Goal: Information Seeking & Learning: Check status

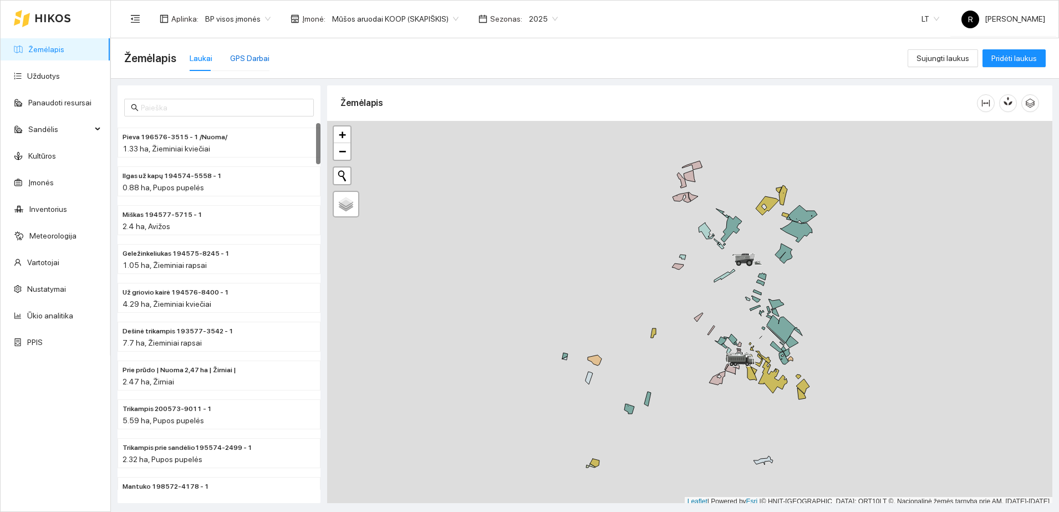
click at [235, 54] on div "GPS Darbai" at bounding box center [249, 58] width 39 height 12
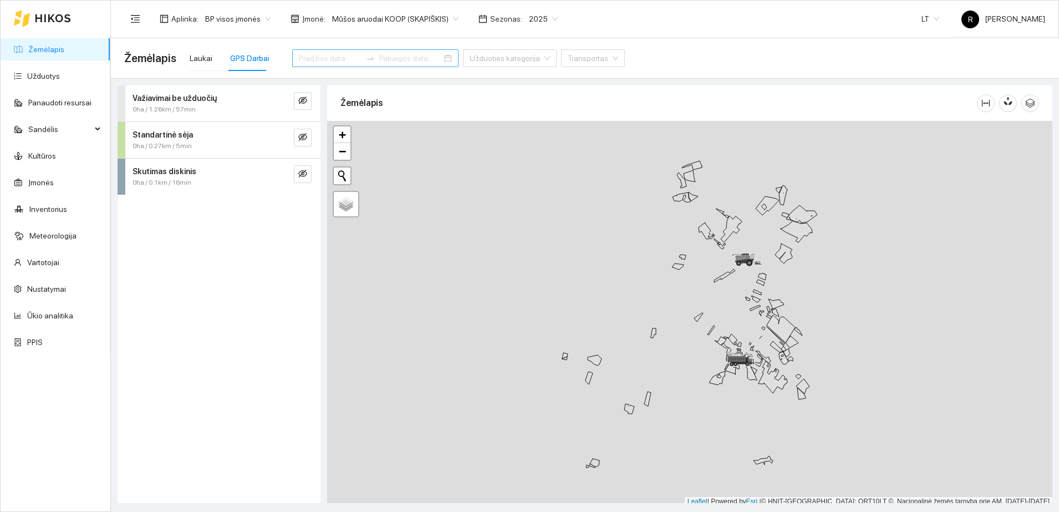
click at [293, 59] on div at bounding box center [375, 58] width 166 height 18
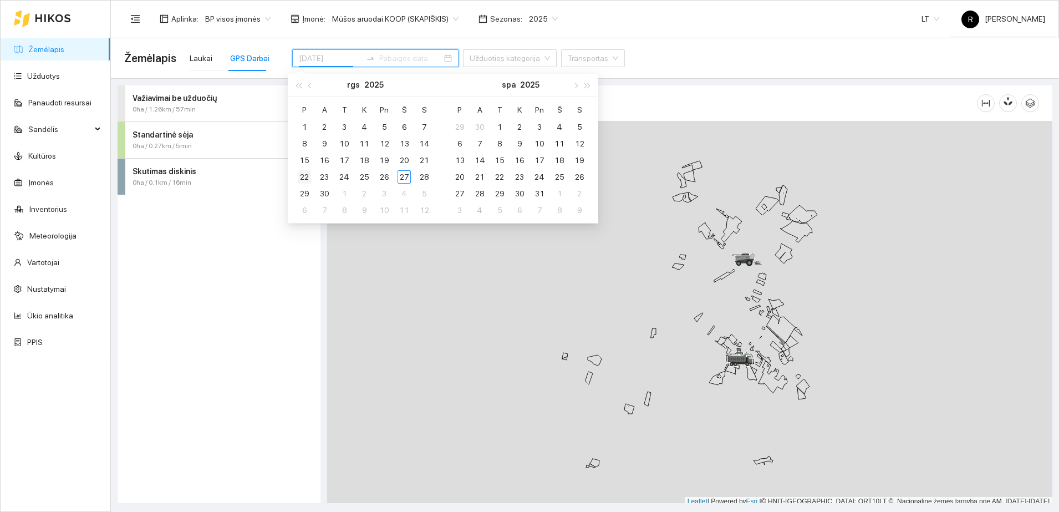
type input "[DATE]"
type input "2025-09-22"
click at [302, 176] on div "22" at bounding box center [304, 176] width 13 height 13
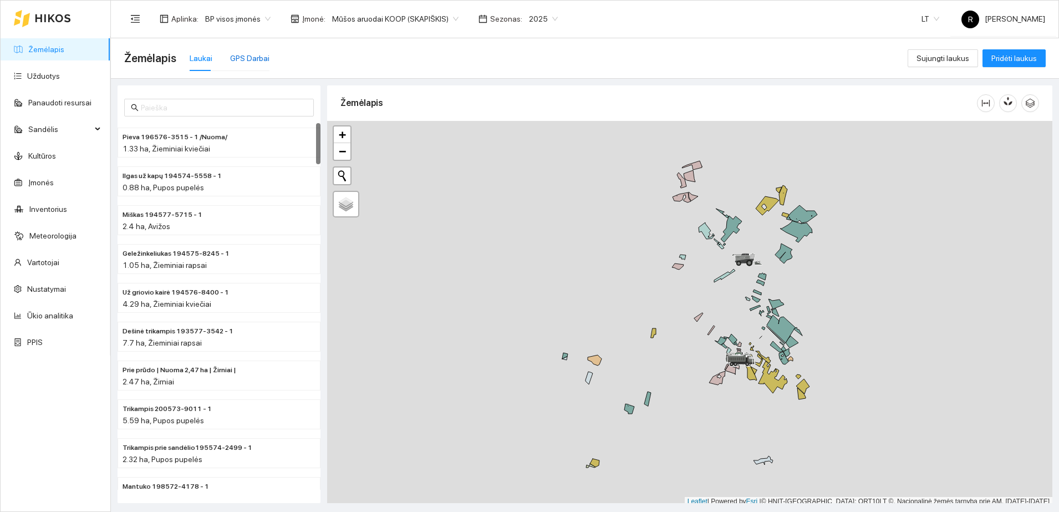
click at [246, 60] on div "GPS Darbai" at bounding box center [249, 58] width 39 height 12
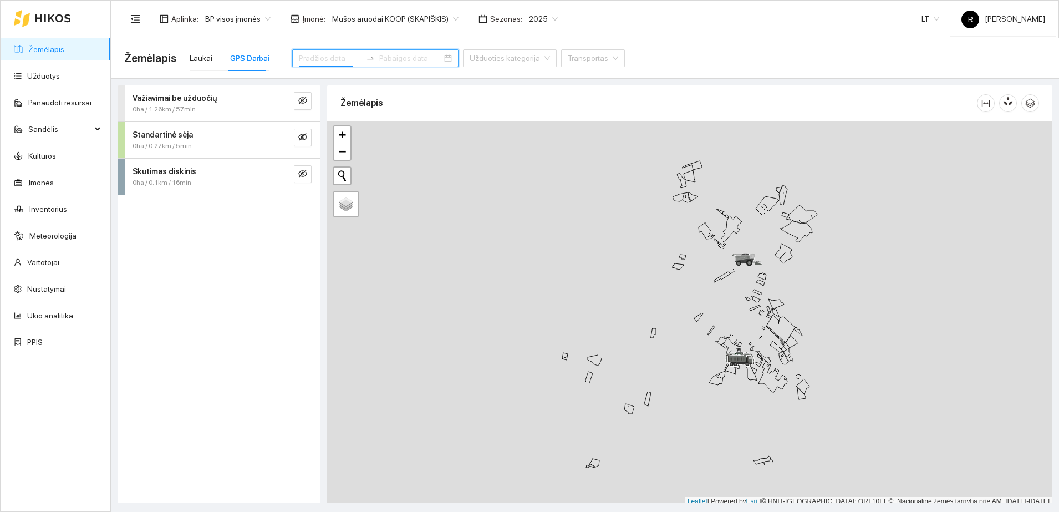
click at [311, 58] on input at bounding box center [330, 58] width 63 height 12
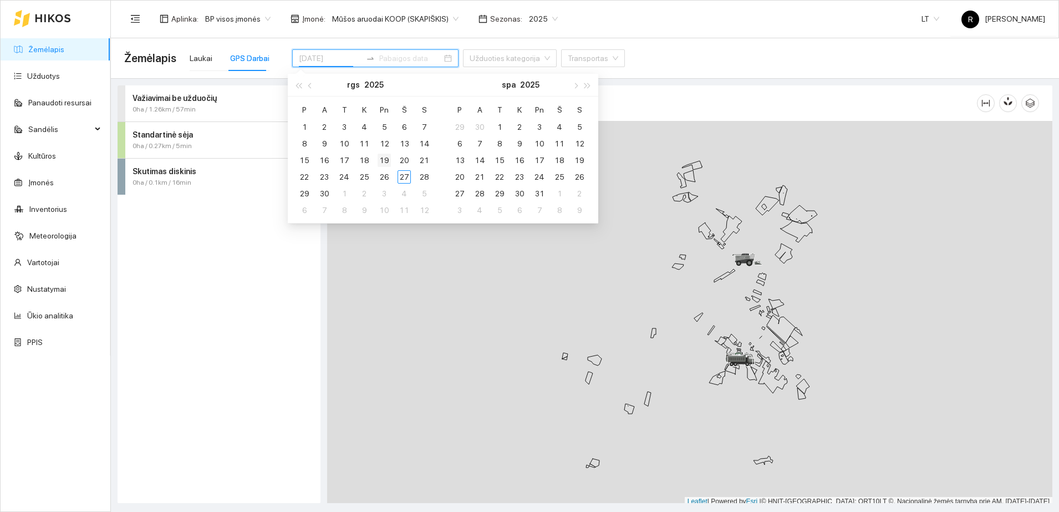
click at [384, 159] on div "19" at bounding box center [384, 160] width 13 height 13
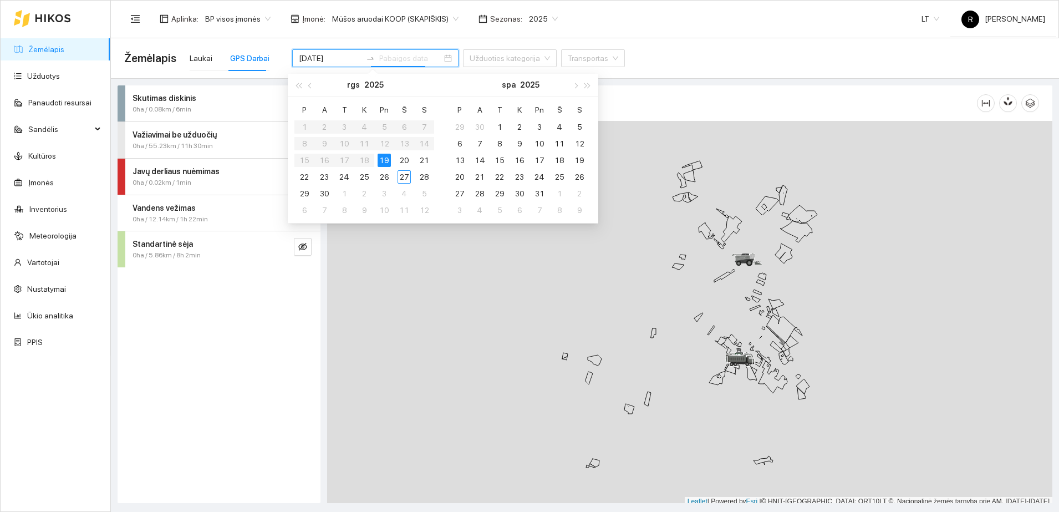
click at [204, 140] on span "Važiavimai be užduočių" at bounding box center [175, 135] width 84 height 12
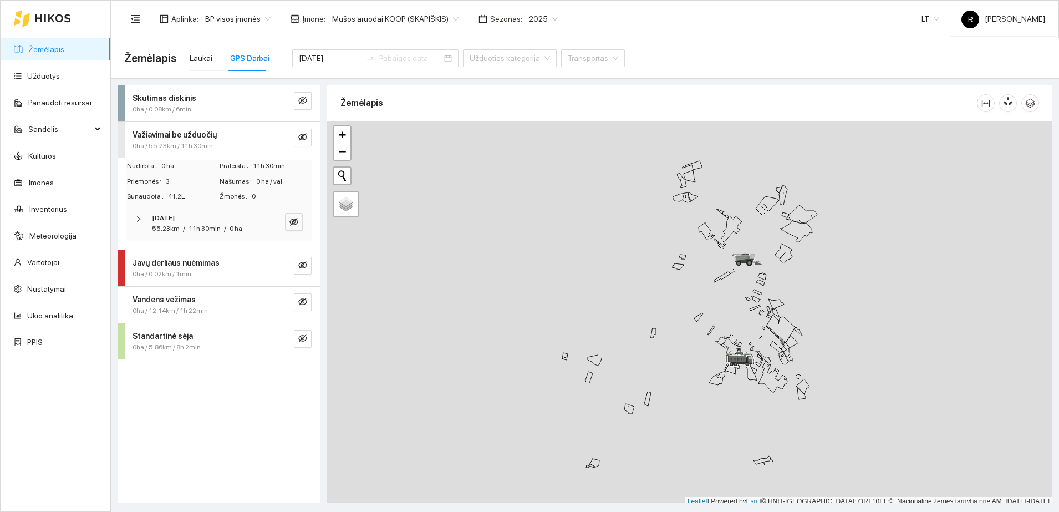
click at [133, 219] on div "[DATE] 55.23km / 11h 30min / 0 ha" at bounding box center [218, 223] width 185 height 34
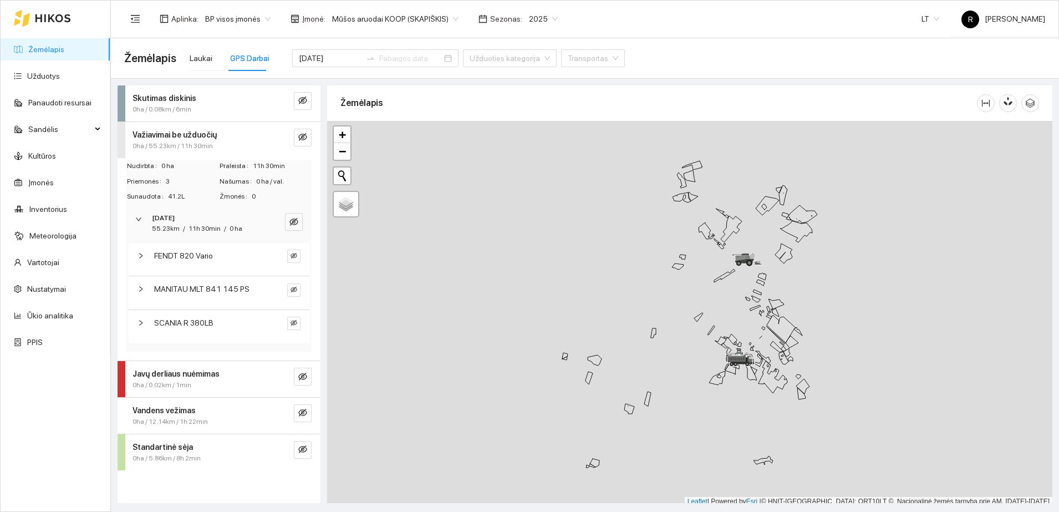
click at [143, 257] on icon "right" at bounding box center [141, 255] width 7 height 7
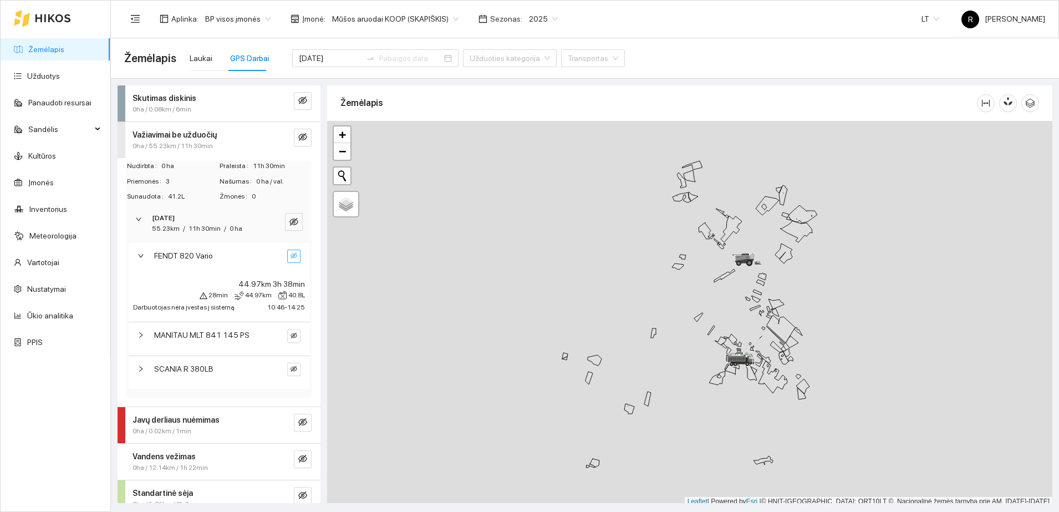
click at [287, 255] on button "button" at bounding box center [293, 256] width 13 height 13
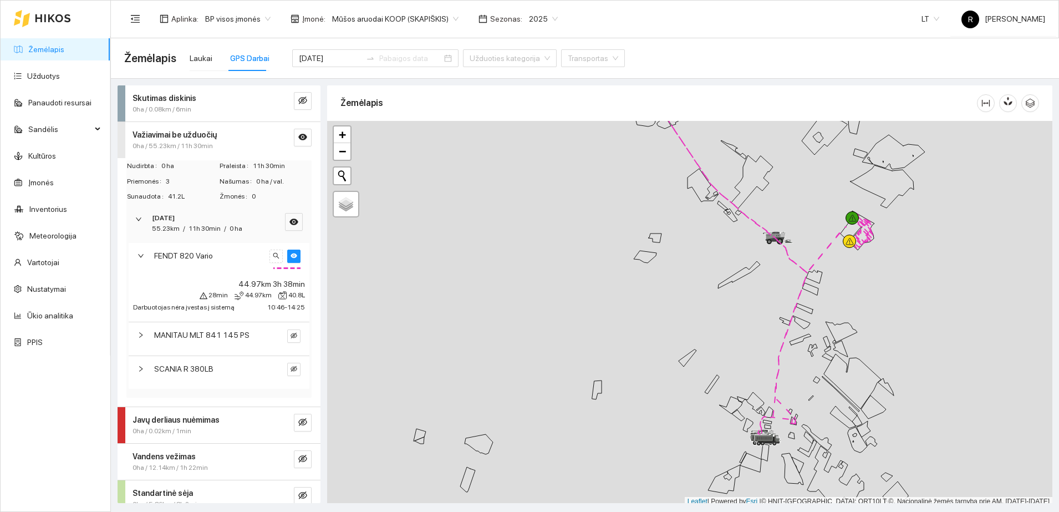
scroll to position [3, 0]
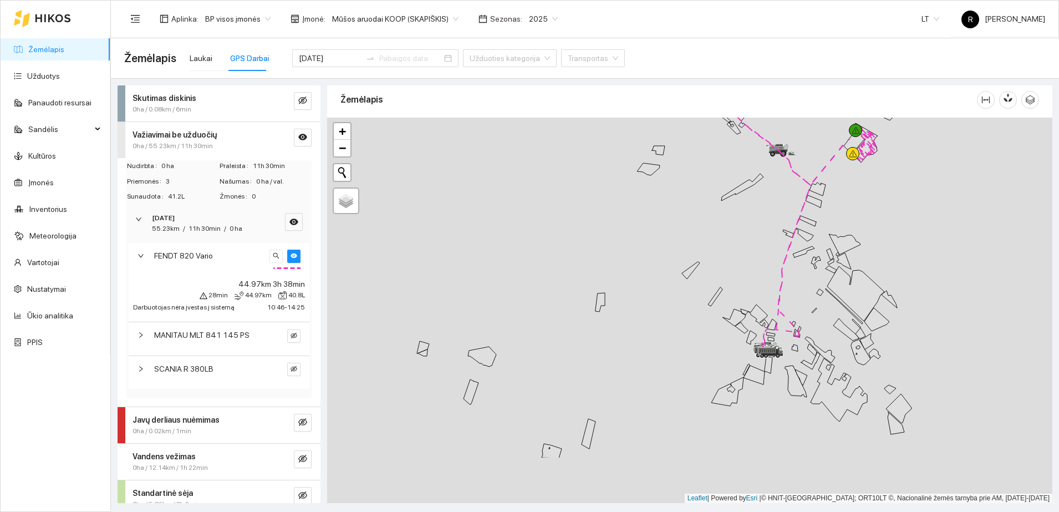
drag, startPoint x: 686, startPoint y: 321, endPoint x: 691, endPoint y: 235, distance: 86.7
click at [690, 236] on div at bounding box center [690, 311] width 726 height 386
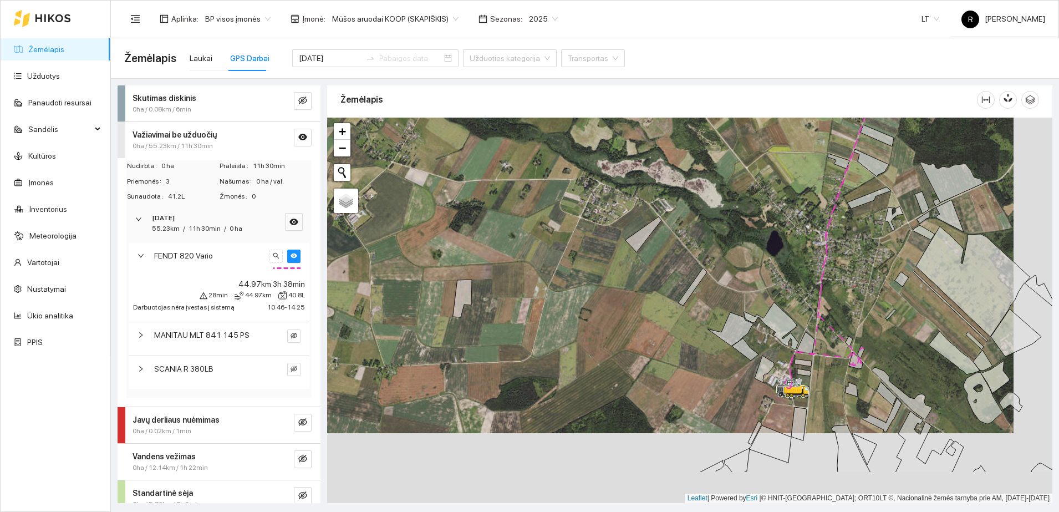
drag, startPoint x: 760, startPoint y: 343, endPoint x: 720, endPoint y: 268, distance: 85.1
click at [720, 269] on div at bounding box center [690, 311] width 726 height 386
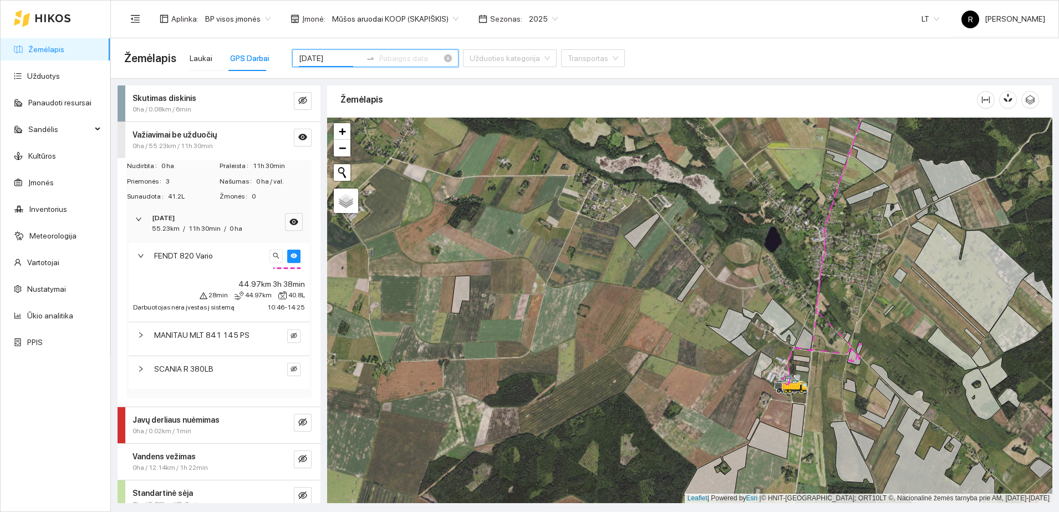
click at [331, 54] on input "[DATE]" at bounding box center [330, 58] width 63 height 12
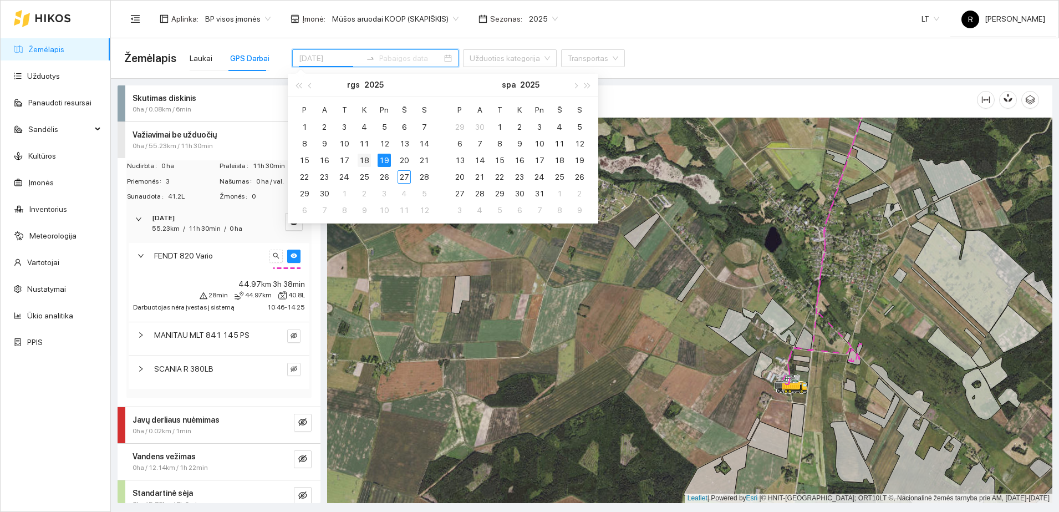
type input "[DATE]"
click at [364, 159] on div "18" at bounding box center [364, 160] width 13 height 13
type input "[DATE]"
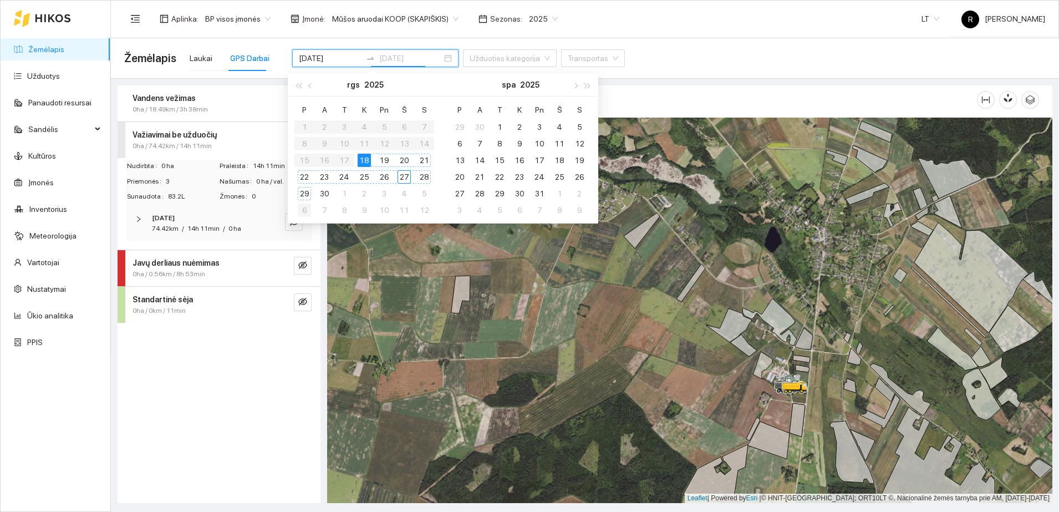
type input "[DATE]"
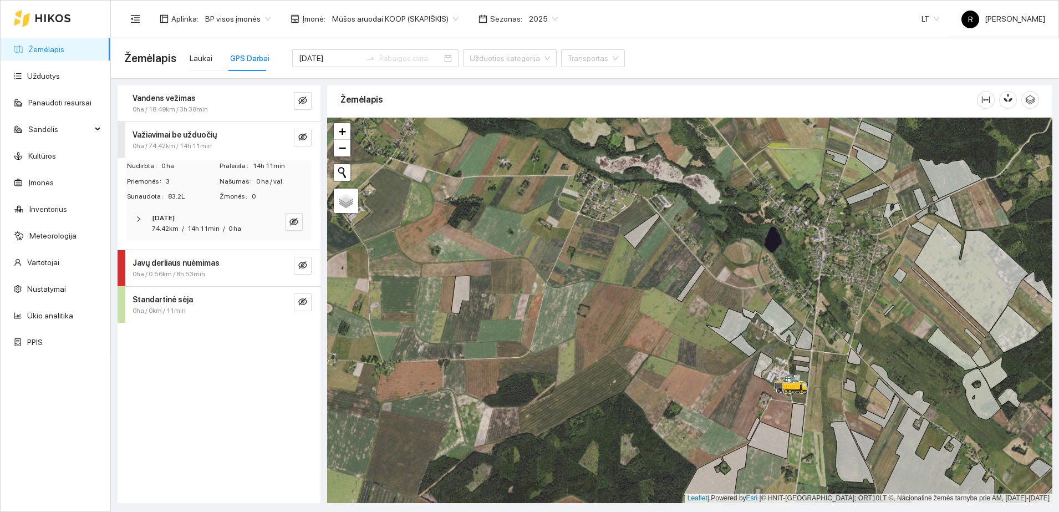
click at [140, 217] on icon "right" at bounding box center [138, 219] width 7 height 7
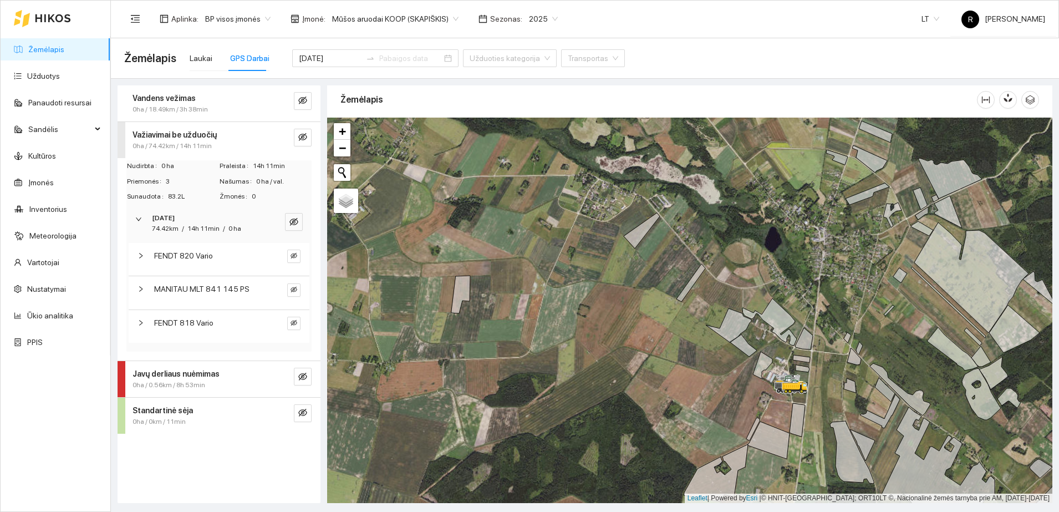
click at [140, 257] on icon "right" at bounding box center [141, 255] width 7 height 7
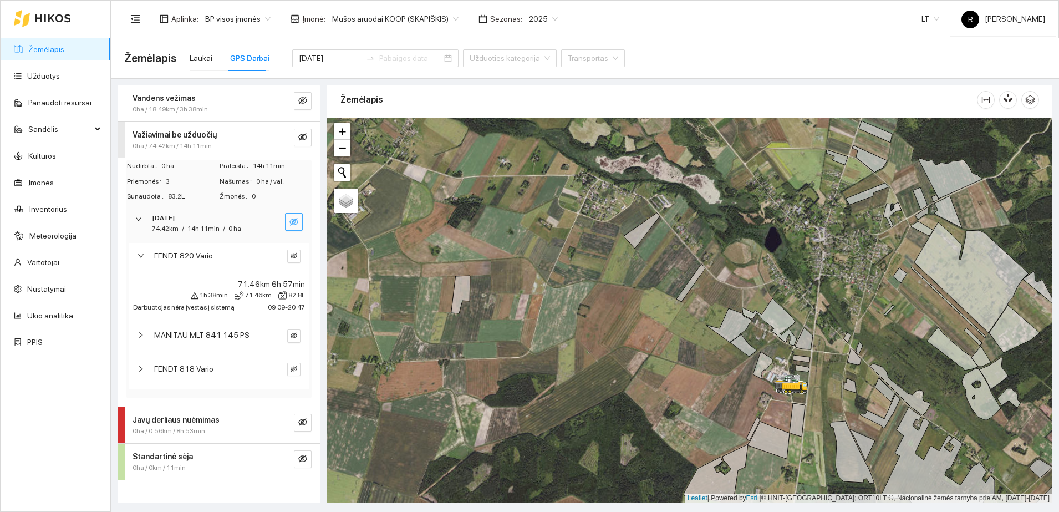
click at [295, 215] on button "button" at bounding box center [294, 222] width 18 height 18
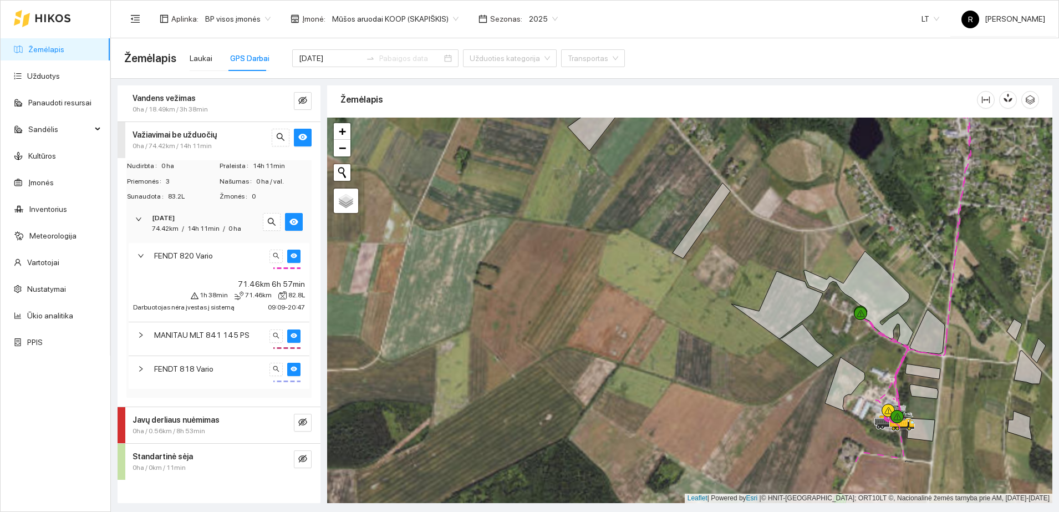
drag, startPoint x: 701, startPoint y: 352, endPoint x: 693, endPoint y: 268, distance: 84.1
click at [692, 271] on div at bounding box center [690, 311] width 726 height 386
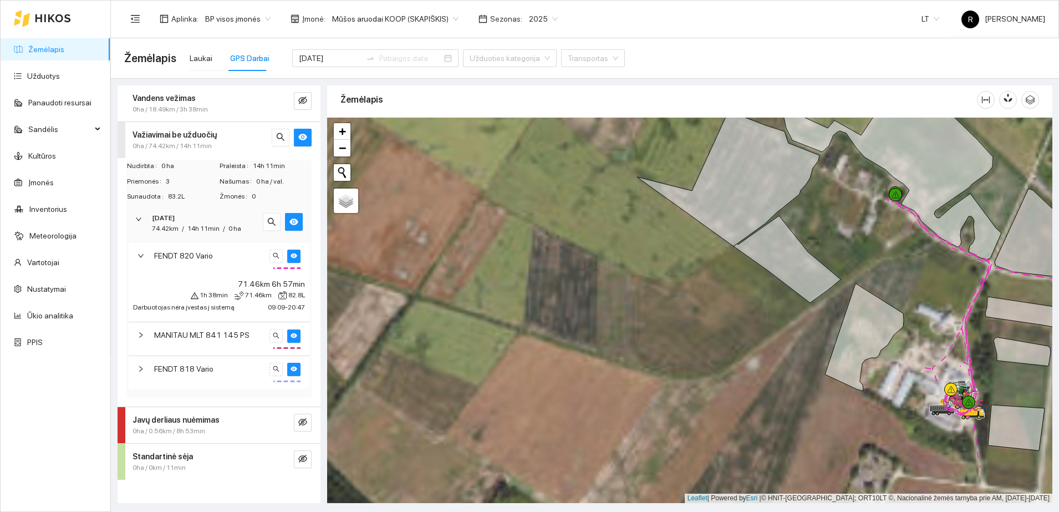
drag, startPoint x: 782, startPoint y: 390, endPoint x: 709, endPoint y: 300, distance: 115.6
click at [709, 301] on div at bounding box center [690, 311] width 726 height 386
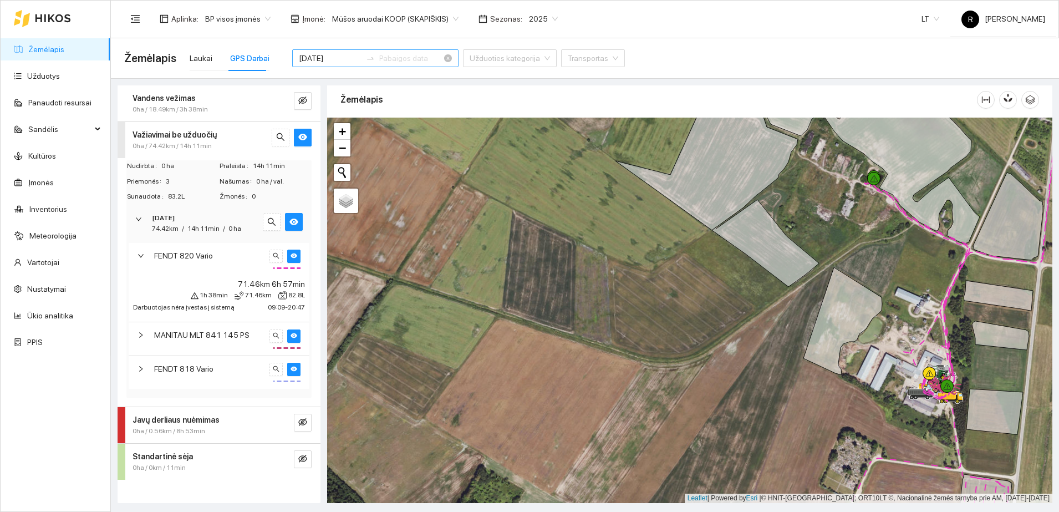
click at [313, 62] on input "[DATE]" at bounding box center [330, 58] width 63 height 12
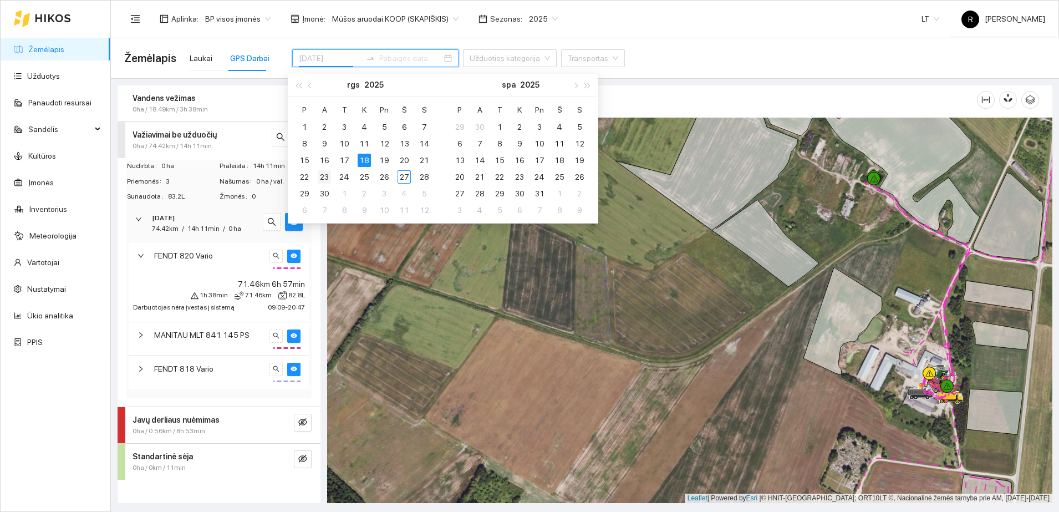
type input "[DATE]"
click at [327, 177] on div "23" at bounding box center [324, 176] width 13 height 13
type input "[DATE]"
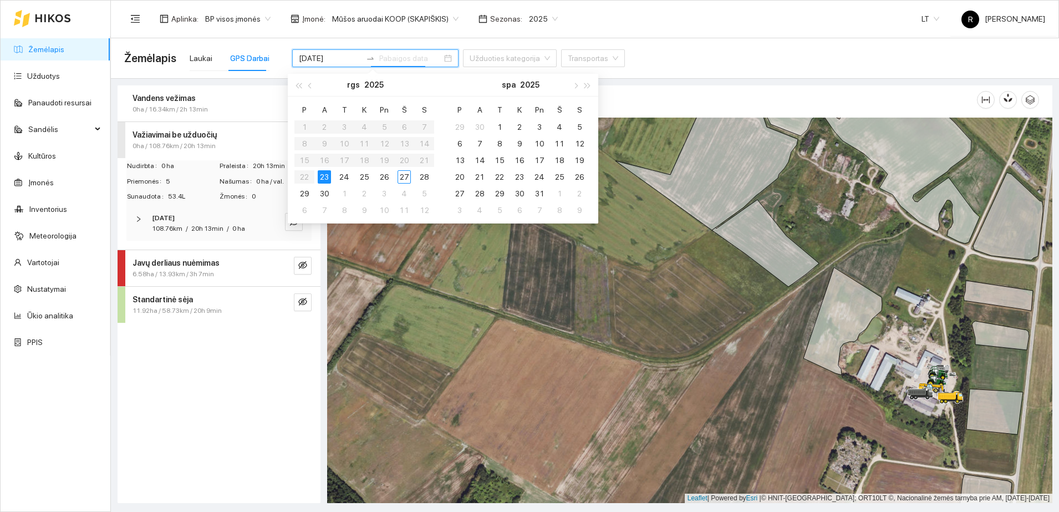
click at [136, 216] on icon "right" at bounding box center [138, 219] width 7 height 7
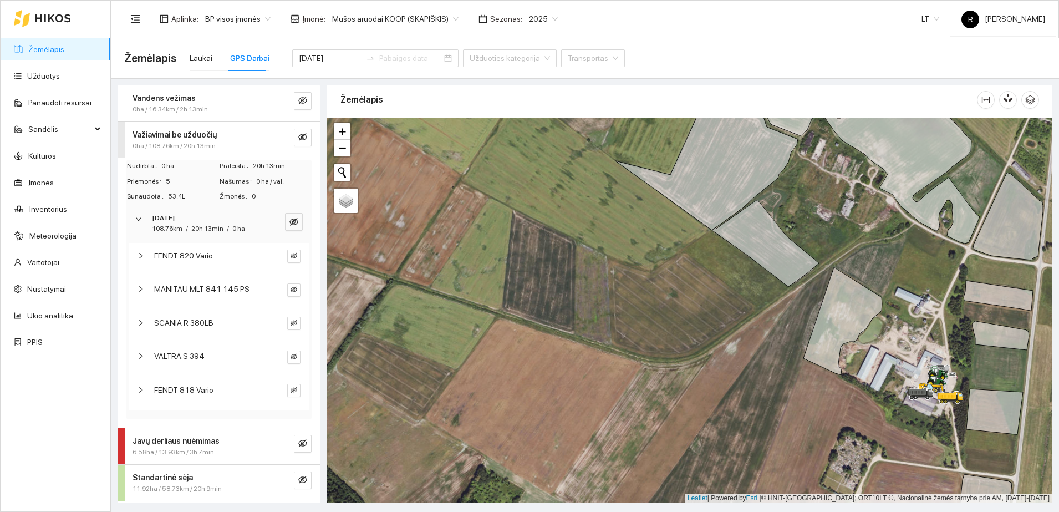
click at [142, 254] on icon "right" at bounding box center [141, 255] width 7 height 7
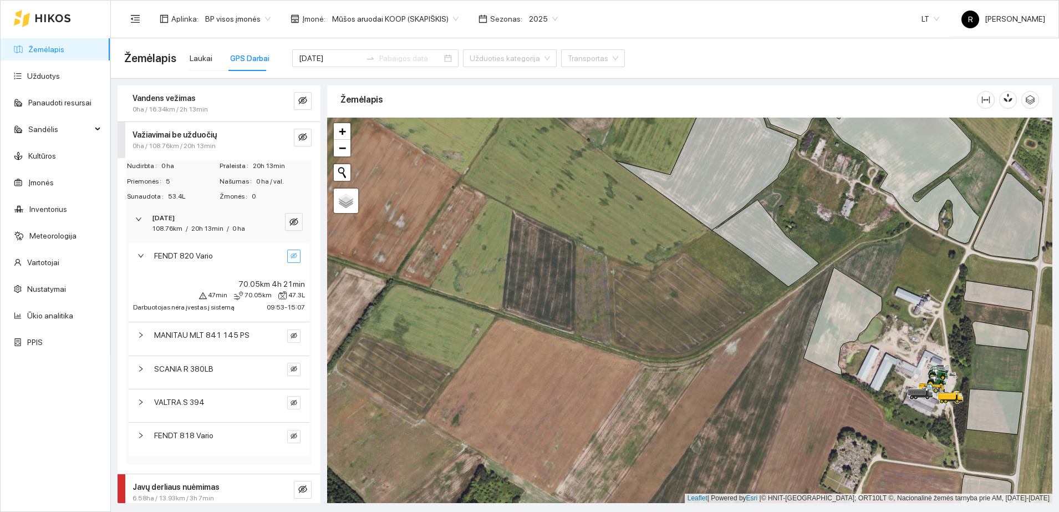
click at [287, 256] on button "button" at bounding box center [293, 256] width 13 height 13
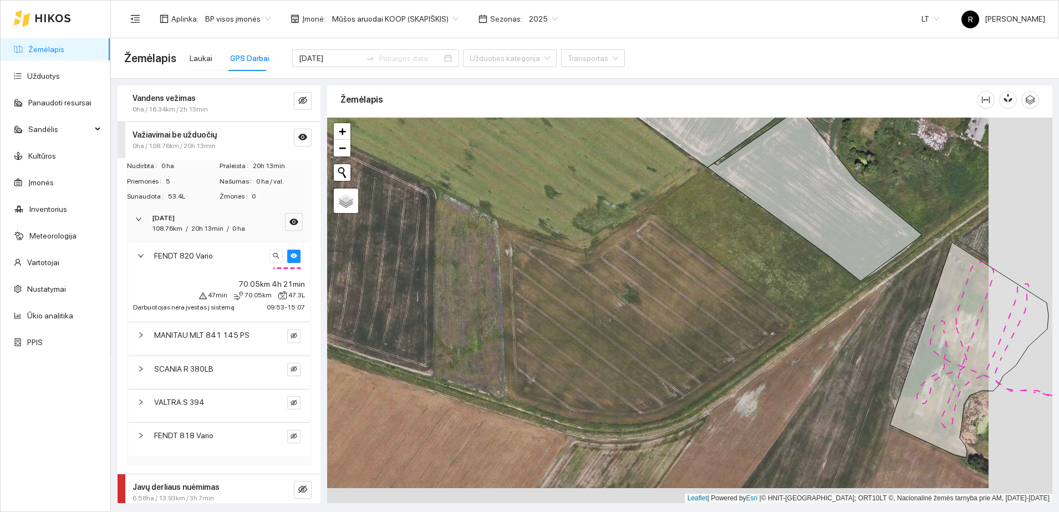
drag, startPoint x: 763, startPoint y: 298, endPoint x: 596, endPoint y: 270, distance: 169.3
click at [597, 272] on div at bounding box center [690, 311] width 726 height 386
